Goal: Information Seeking & Learning: Learn about a topic

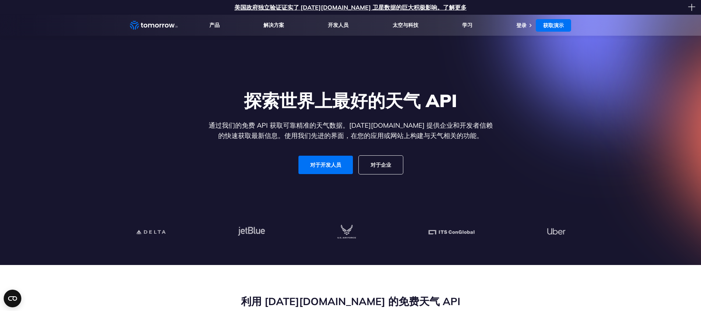
click at [451, 152] on div "探索世界上最好的天气 API 通过我们的免费 API 获取可靠精准的天气数据。Tomorrow.io 提供企业和开发者信赖的快速获取最新信息。使用我们先进的界…" at bounding box center [351, 131] width 284 height 85
click at [325, 167] on font "对于开发人员" at bounding box center [325, 164] width 31 height 7
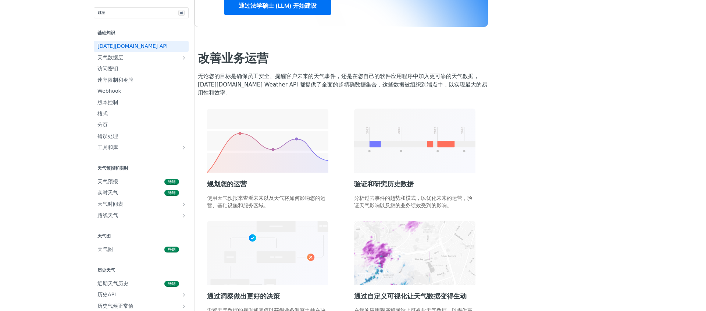
scroll to position [275, 0]
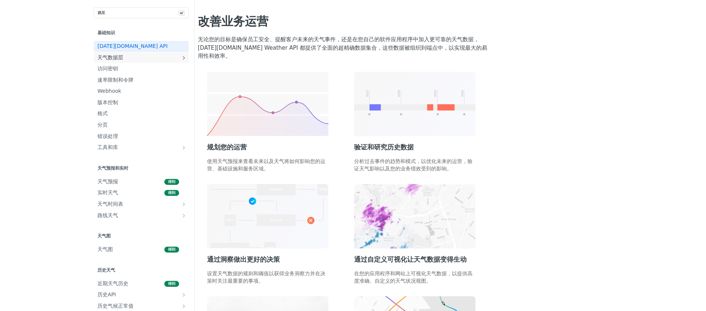
click at [97, 60] on span "天气数据层" at bounding box center [138, 57] width 82 height 7
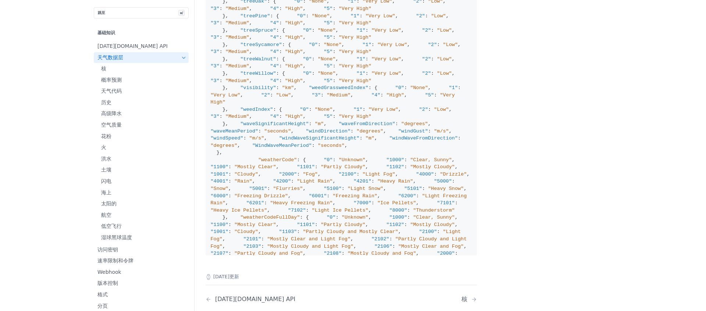
scroll to position [500, 0]
copy span "precipitationType"
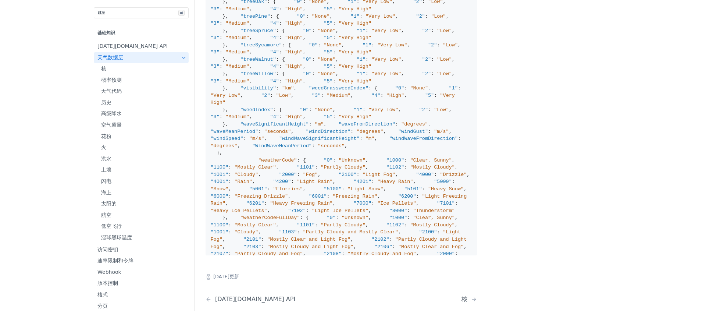
copy span "Rain"
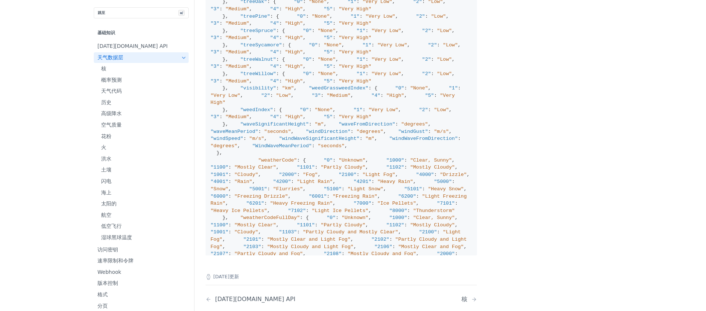
copy span "Snow"
drag, startPoint x: 244, startPoint y: 52, endPoint x: 282, endPoint y: 53, distance: 37.9
copy span "Freezing Rain"
drag, startPoint x: 247, startPoint y: 61, endPoint x: 278, endPoint y: 61, distance: 30.5
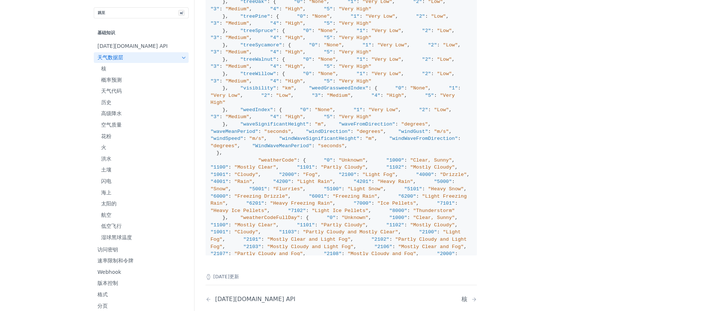
copy span "Ice Pellets"
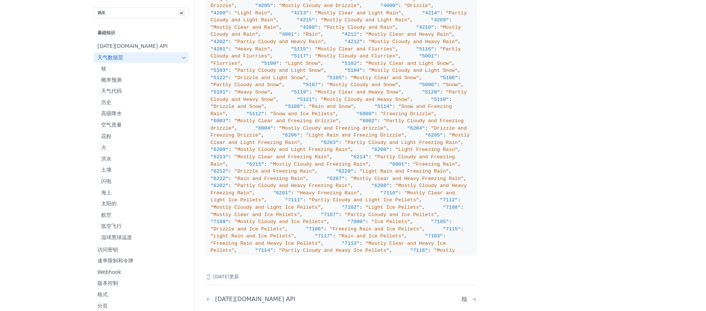
scroll to position [764, 0]
click at [124, 93] on span "天气代码" at bounding box center [144, 91] width 86 height 7
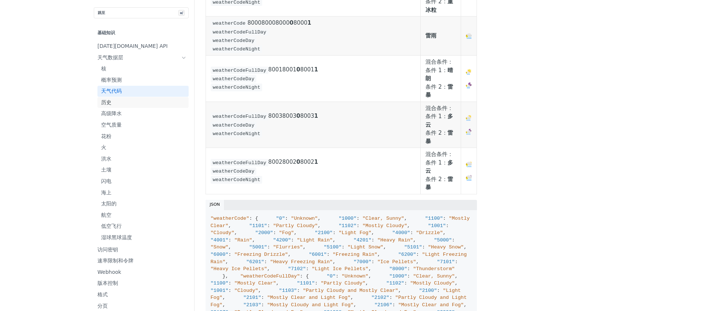
click at [124, 103] on span "历史" at bounding box center [144, 102] width 86 height 7
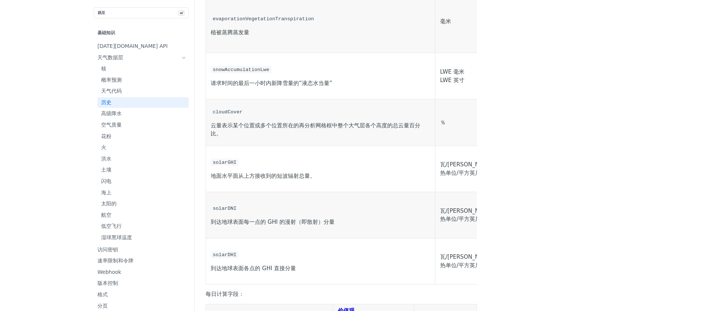
scroll to position [833, 0]
